Goal: Task Accomplishment & Management: Use online tool/utility

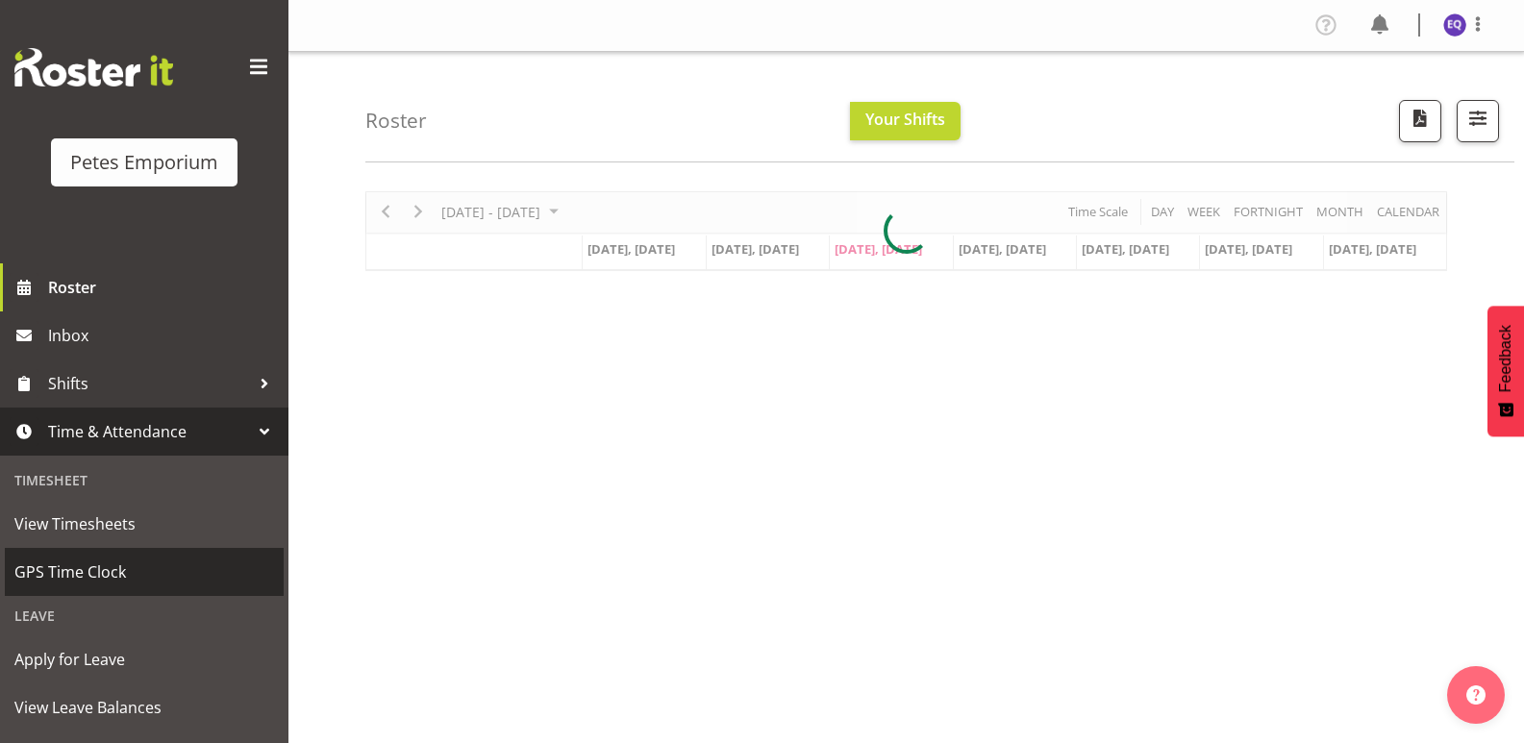
click at [113, 580] on span "GPS Time Clock" at bounding box center [144, 572] width 260 height 29
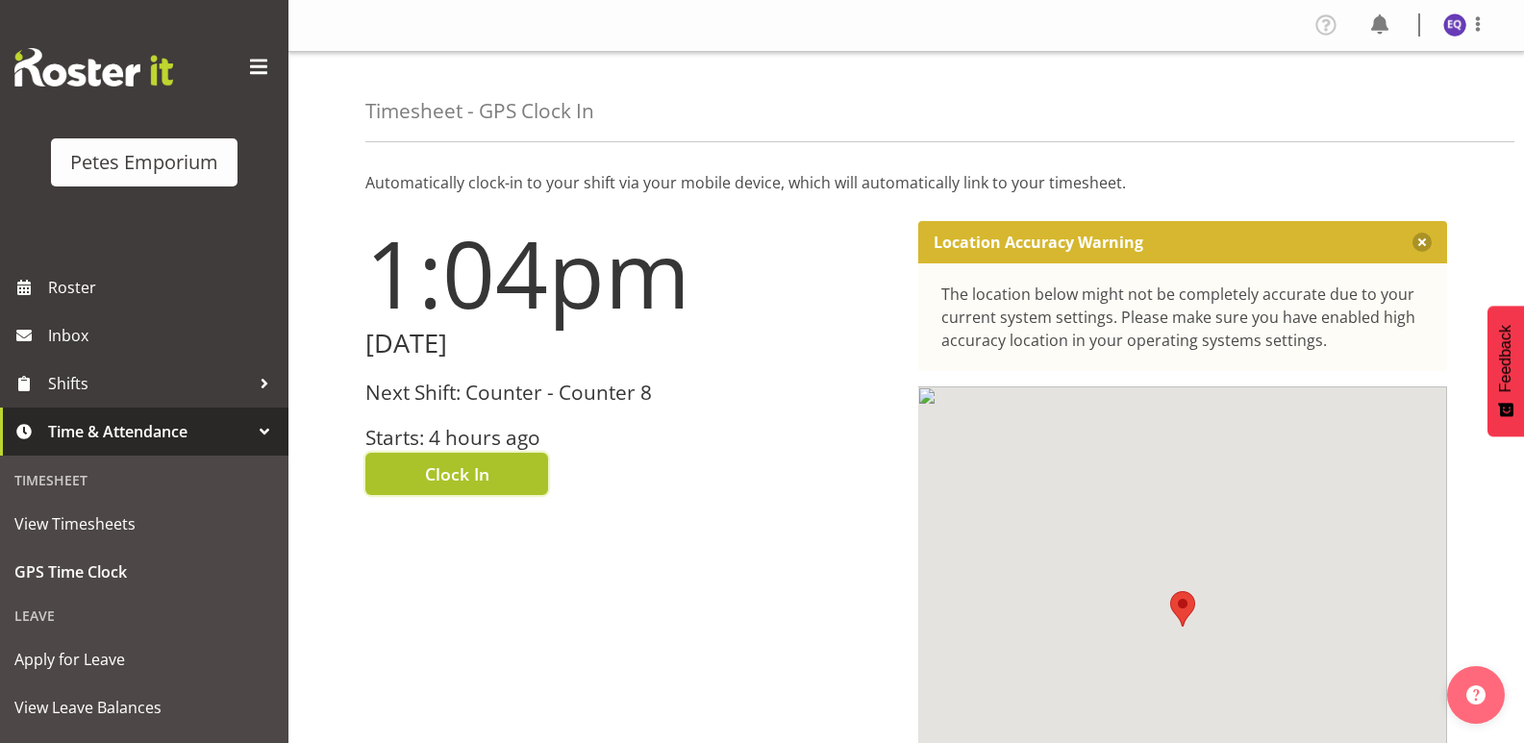
click at [486, 466] on span "Clock In" at bounding box center [457, 473] width 64 height 25
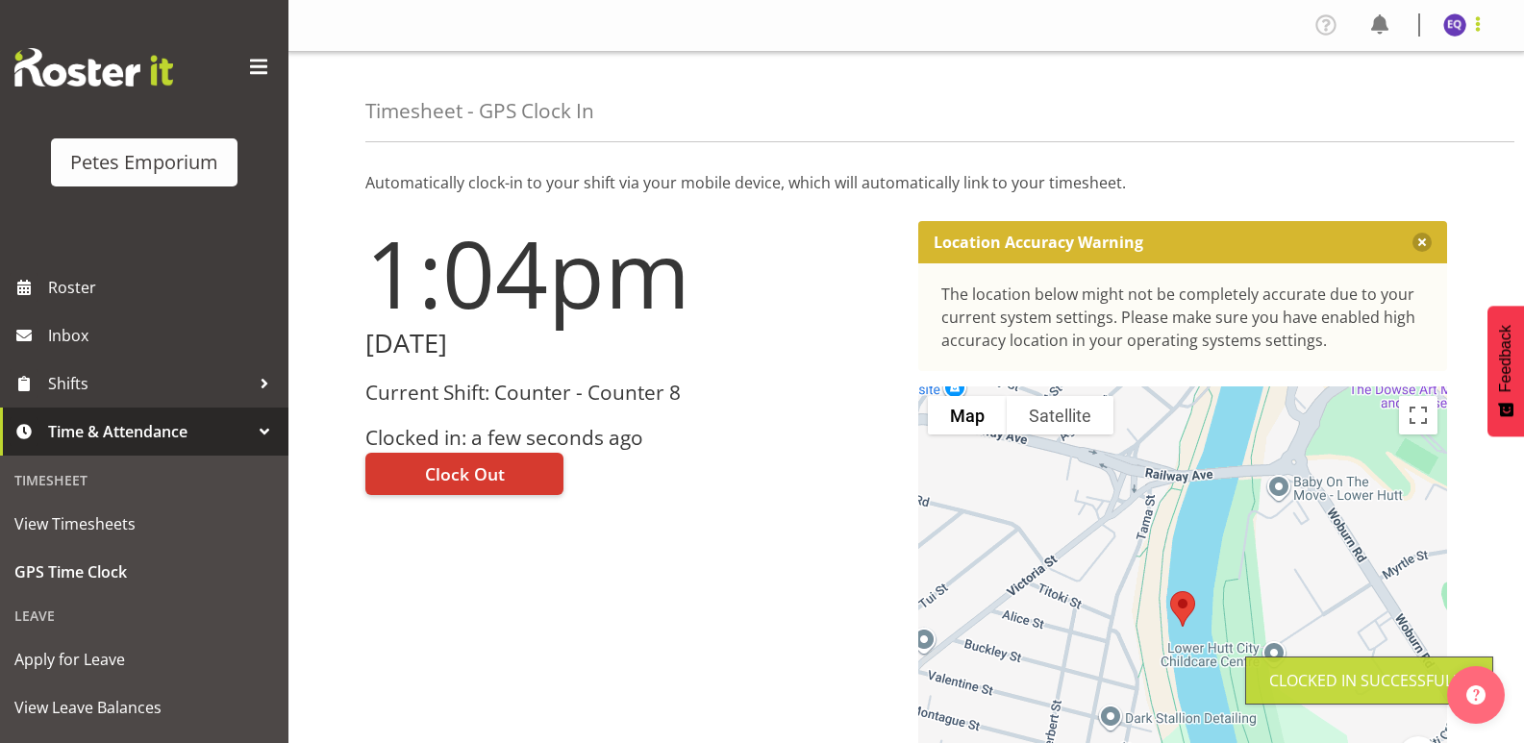
click at [1480, 25] on span at bounding box center [1477, 23] width 23 height 23
click at [1398, 97] on link "Log Out" at bounding box center [1397, 101] width 185 height 35
